Goal: Navigation & Orientation: Find specific page/section

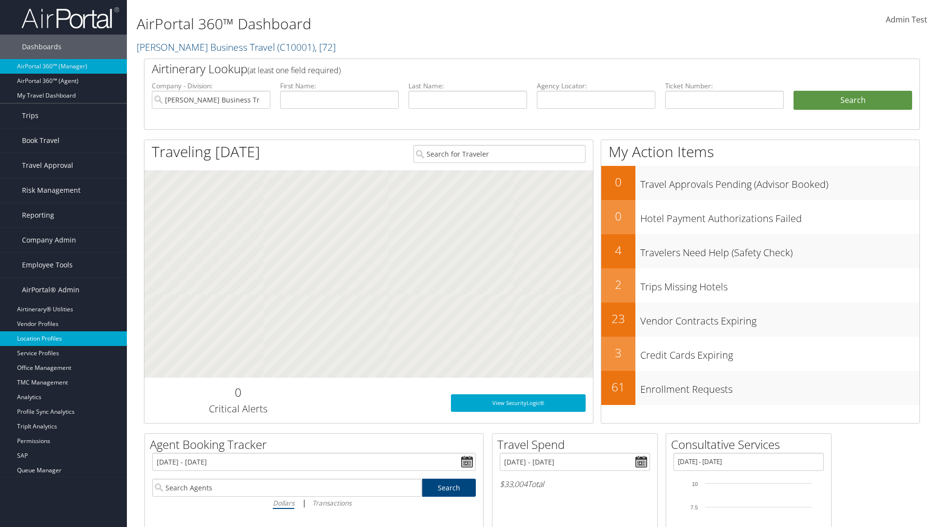
click at [63, 339] on link "Location Profiles" at bounding box center [63, 338] width 127 height 15
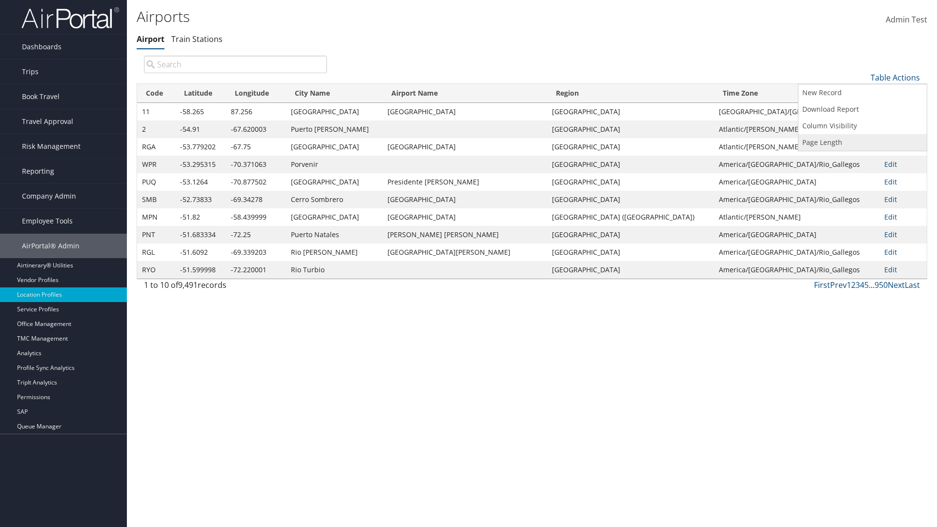
click at [863, 142] on link "Page Length" at bounding box center [863, 142] width 128 height 17
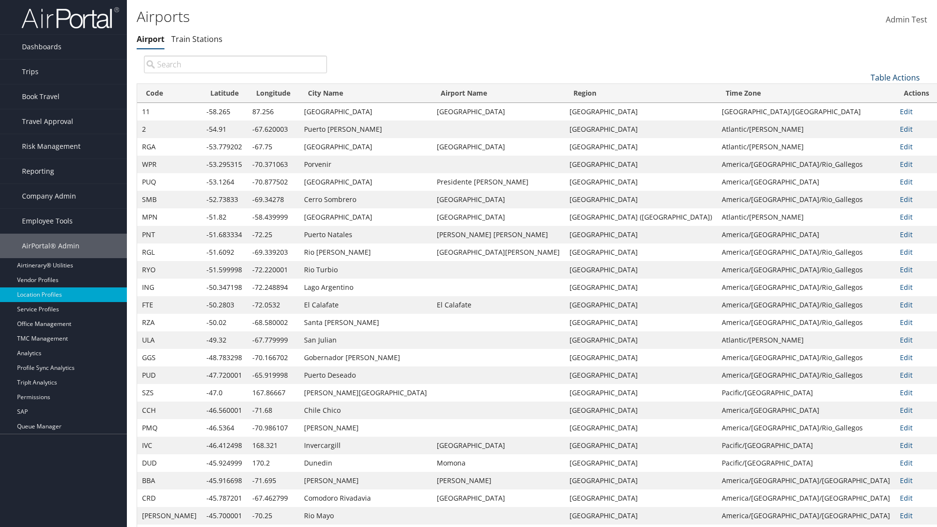
click at [895, 77] on link "Table Actions" at bounding box center [895, 77] width 49 height 11
click at [863, 126] on link "50" at bounding box center [863, 127] width 128 height 17
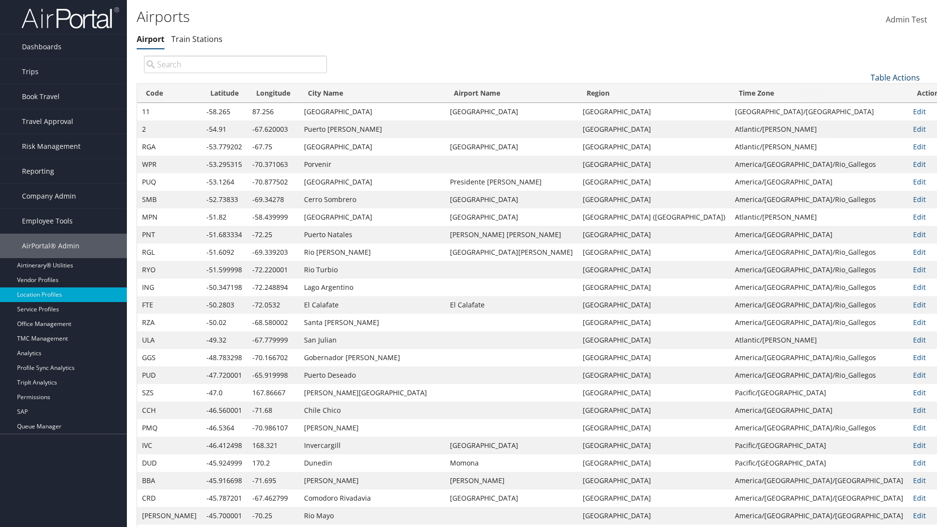
click at [895, 72] on link "Table Actions" at bounding box center [895, 77] width 49 height 11
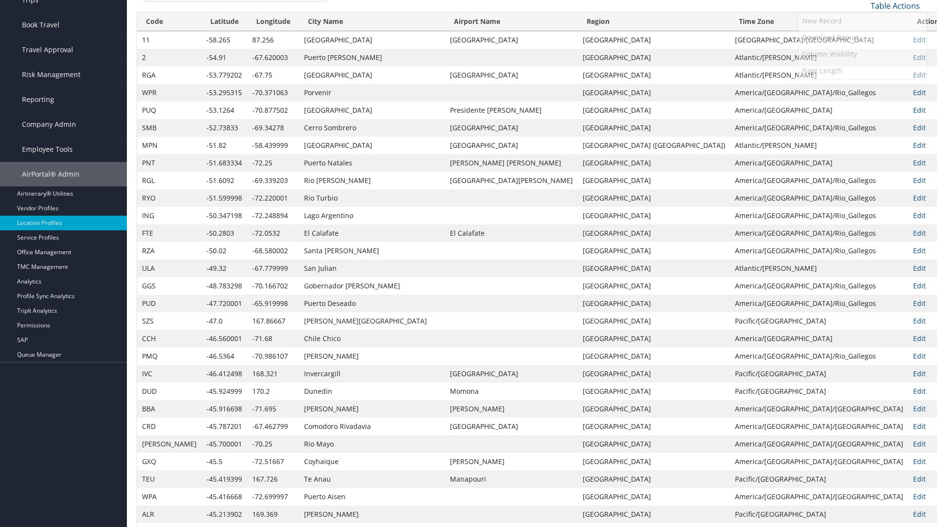
click at [863, 71] on link "100" at bounding box center [863, 71] width 128 height 17
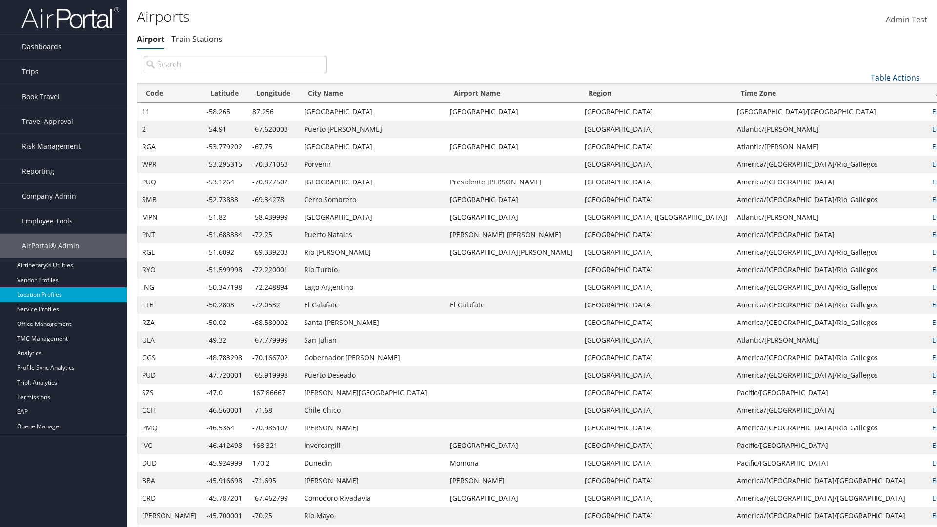
scroll to position [83, 0]
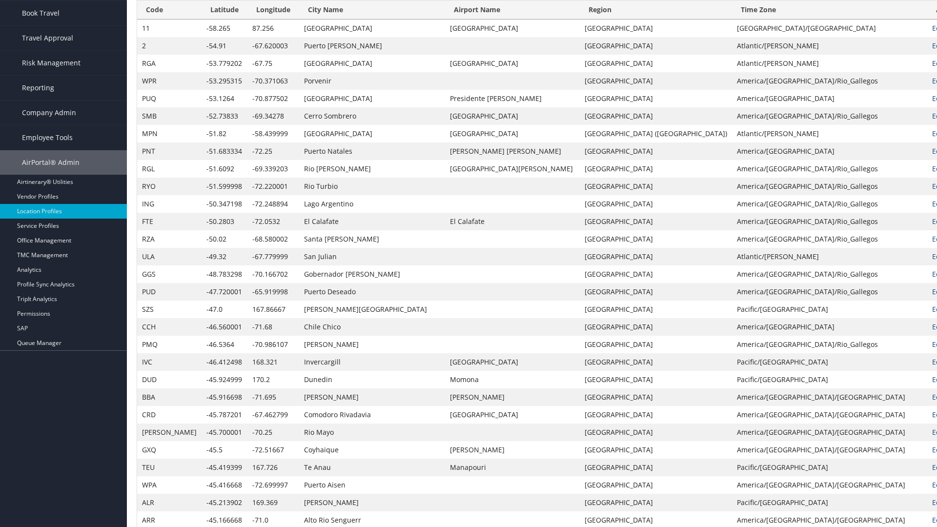
click at [157, 10] on th "Code" at bounding box center [169, 9] width 64 height 19
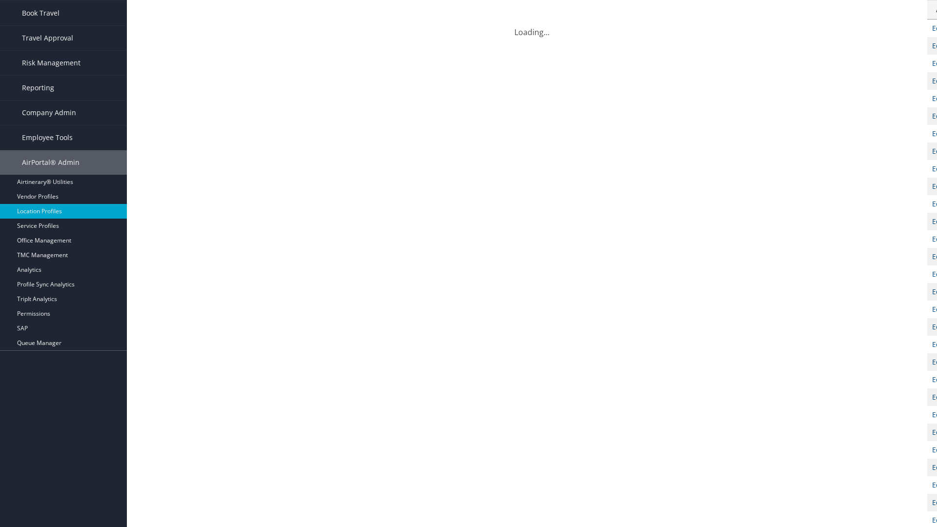
click at [157, 10] on th "Code" at bounding box center [169, 9] width 64 height 19
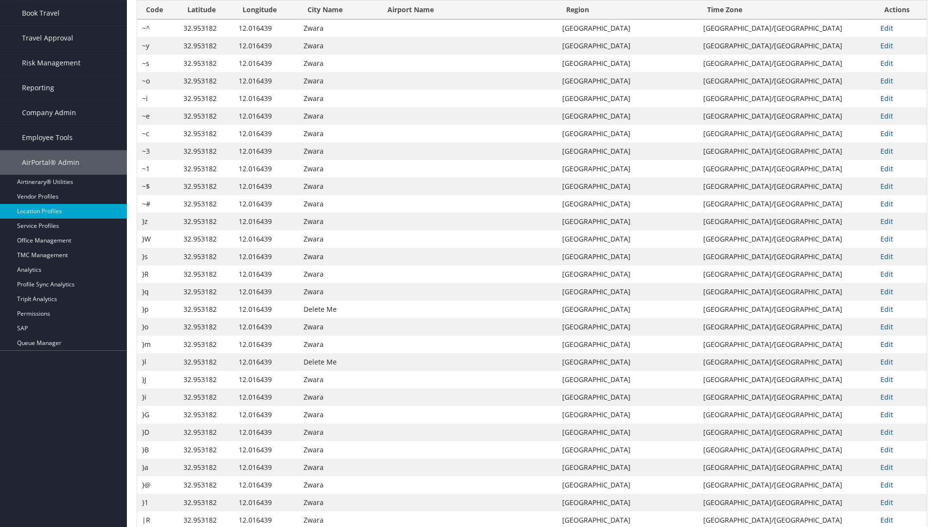
click at [206, 20] on th "Latitude" at bounding box center [206, 9] width 55 height 19
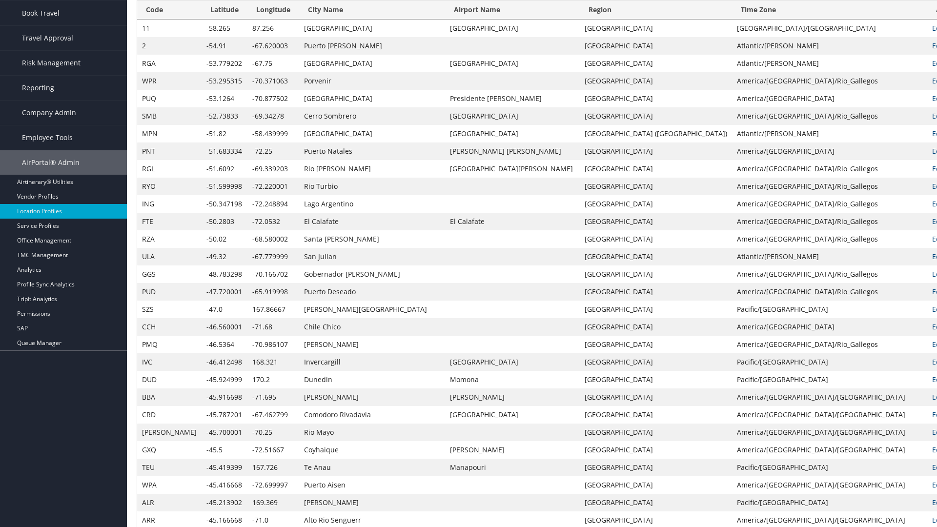
scroll to position [0, 0]
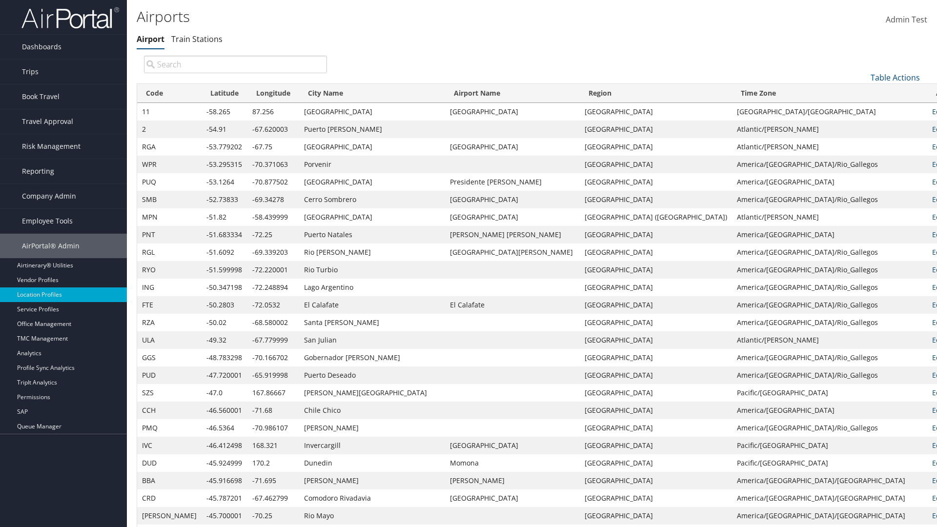
click at [205, 93] on th "Latitude" at bounding box center [225, 93] width 46 height 19
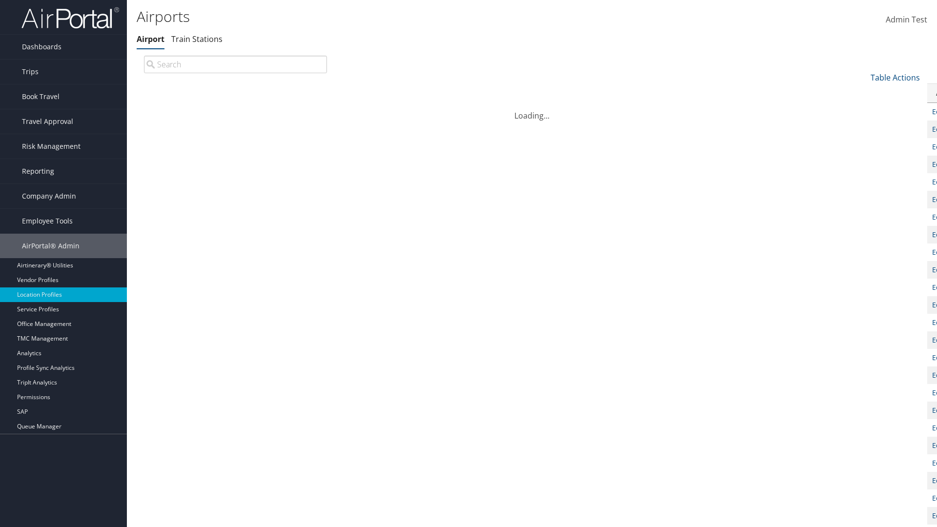
scroll to position [83, 0]
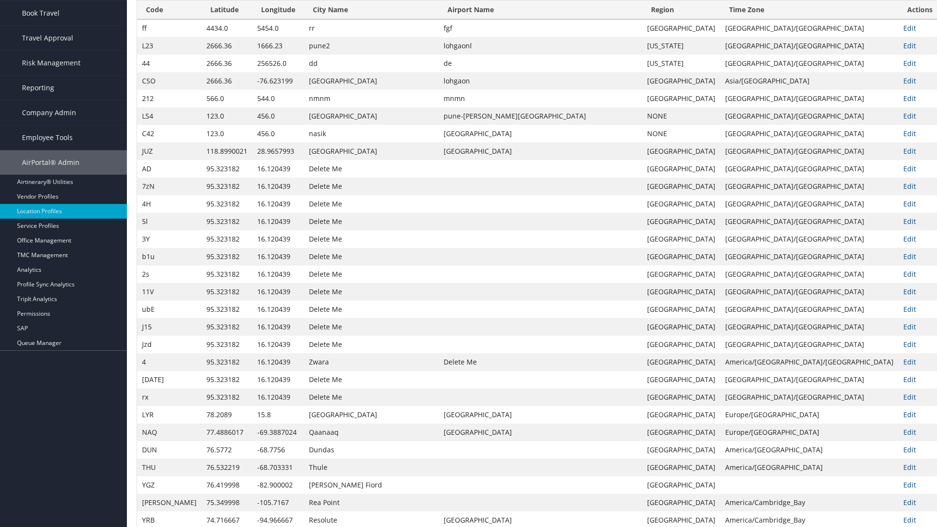
click at [268, 20] on th "Longitude" at bounding box center [278, 9] width 52 height 19
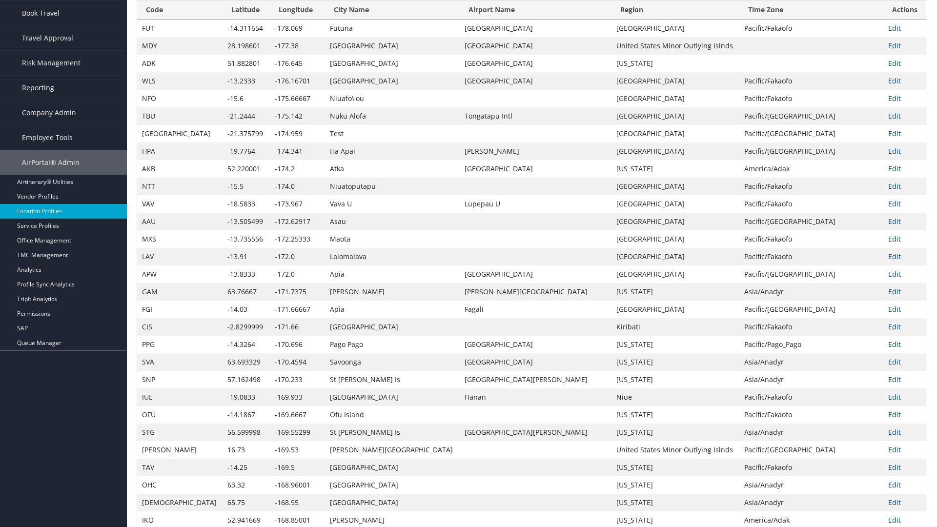
click at [270, 20] on th "Longitude" at bounding box center [297, 9] width 55 height 19
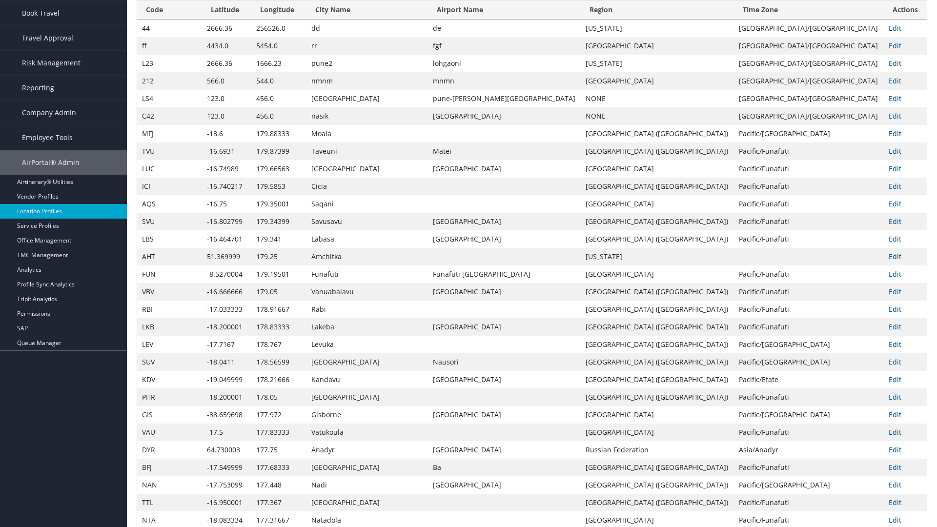
click at [345, 10] on th "City Name" at bounding box center [368, 9] width 122 height 19
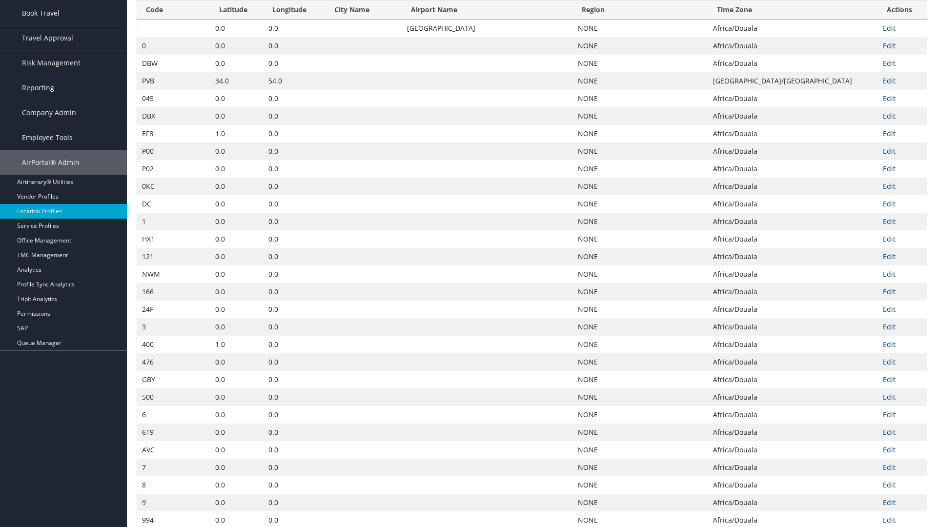
click at [341, 20] on th "City Name" at bounding box center [364, 9] width 77 height 19
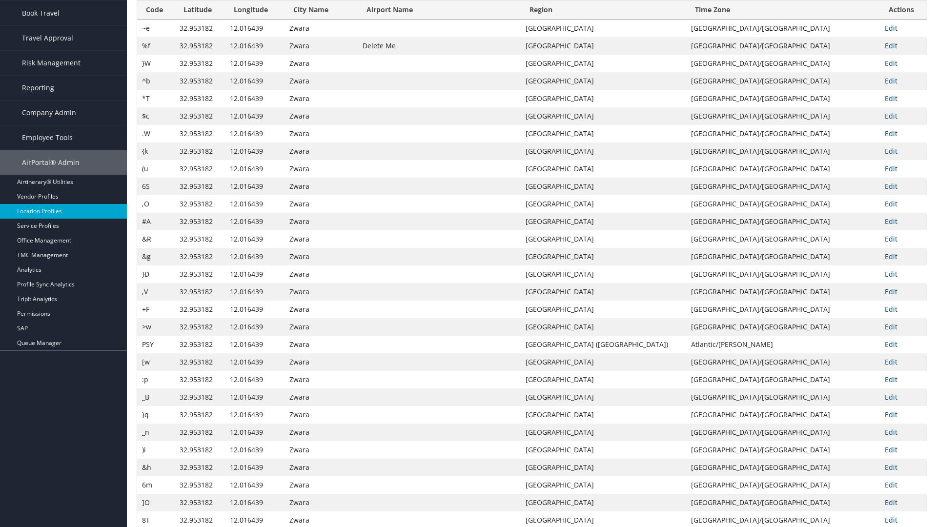
click at [472, 20] on th "Airport Name" at bounding box center [439, 9] width 163 height 19
